Goal: Task Accomplishment & Management: Manage account settings

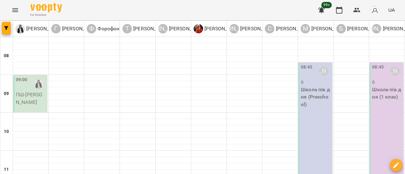
click at [311, 93] on p "Школа пів дня (Preschool)" at bounding box center [316, 97] width 30 height 22
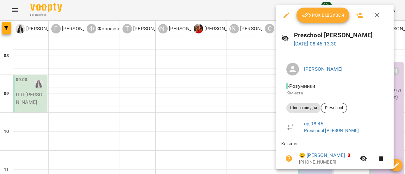
click at [318, 17] on span "Урок відбувся" at bounding box center [323, 15] width 43 height 8
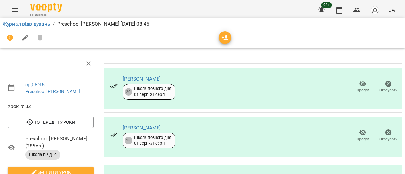
scroll to position [194, 0]
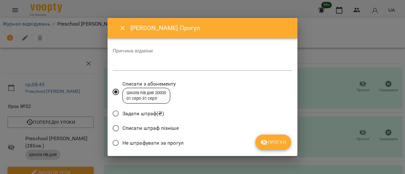
click at [171, 65] on textarea at bounding box center [203, 66] width 180 height 6
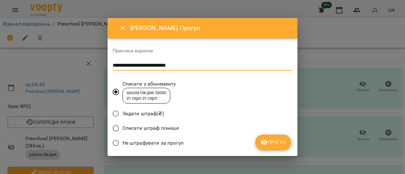
type textarea "**********"
click at [280, 143] on span "Прогул" at bounding box center [273, 143] width 26 height 8
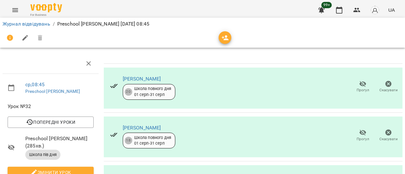
scroll to position [0, 0]
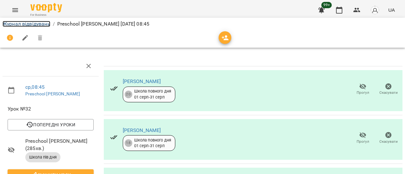
click at [15, 24] on link "Журнал відвідувань" at bounding box center [27, 24] width 48 height 6
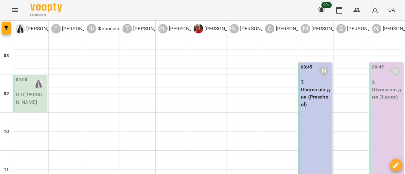
click at [390, 89] on p "Школа пів дня (1 клас)" at bounding box center [387, 93] width 30 height 15
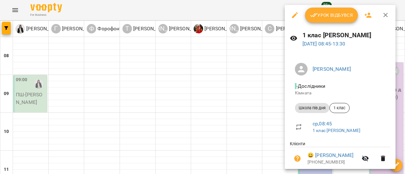
click at [339, 16] on span "Урок відбувся" at bounding box center [331, 15] width 43 height 8
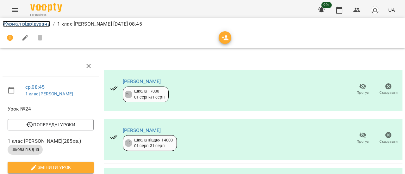
click at [44, 24] on link "Журнал відвідувань" at bounding box center [27, 24] width 48 height 6
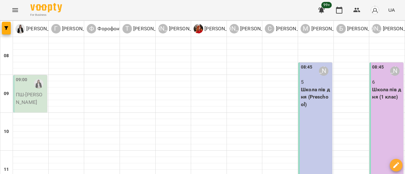
click at [23, 98] on p "ПШ - [PERSON_NAME]" at bounding box center [31, 98] width 30 height 15
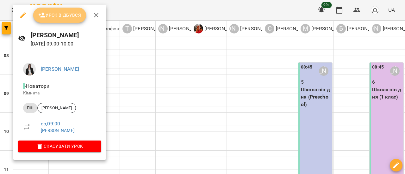
click at [63, 11] on button "Урок відбувся" at bounding box center [59, 15] width 53 height 15
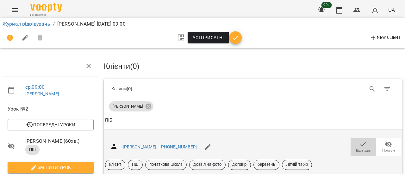
click at [356, 150] on span "Відвідав" at bounding box center [363, 150] width 15 height 5
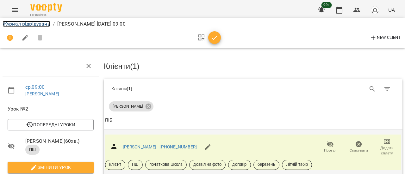
click at [37, 23] on link "Журнал відвідувань" at bounding box center [27, 24] width 48 height 6
